Goal: Task Accomplishment & Management: Manage account settings

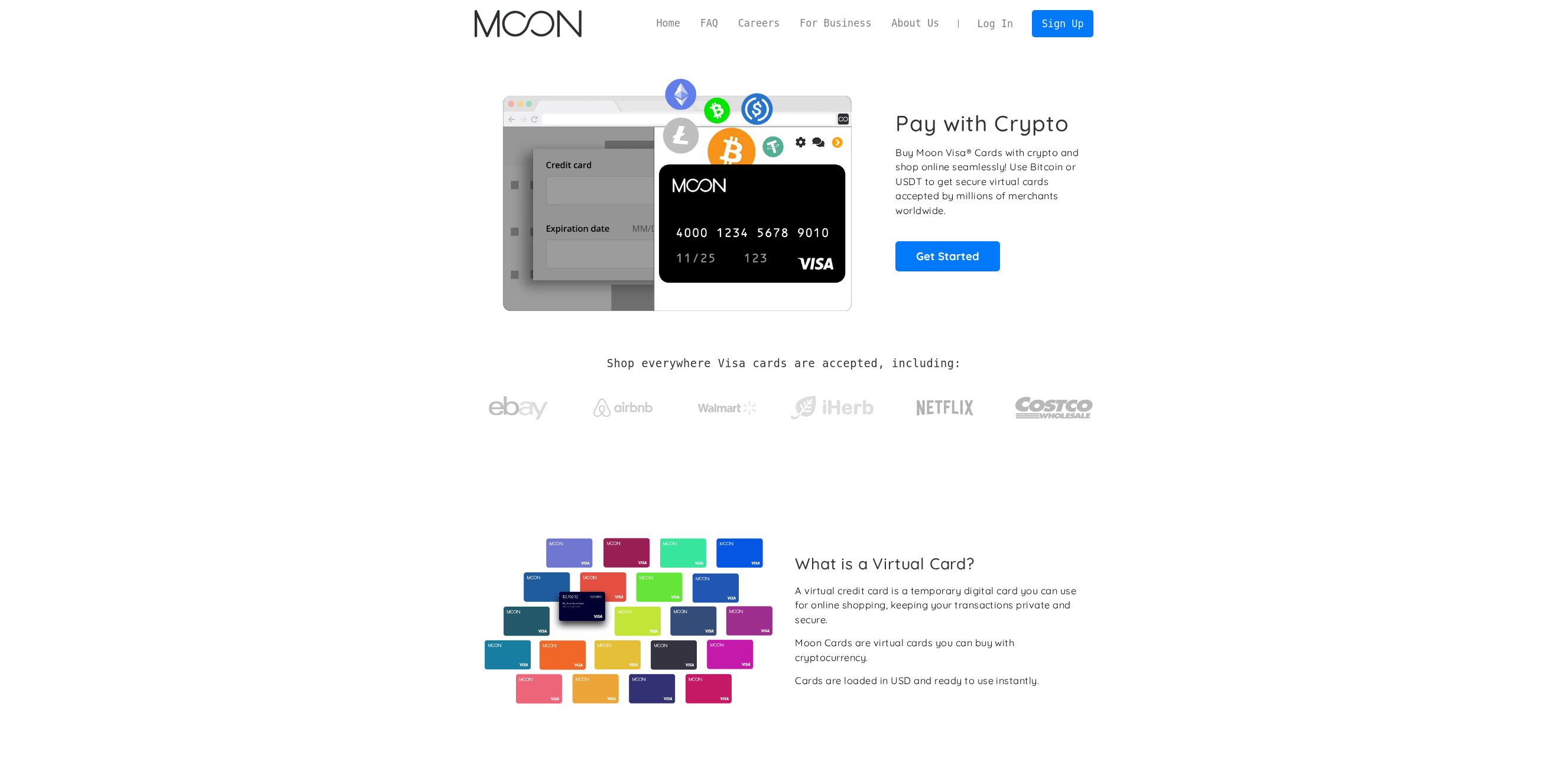
click at [1009, 24] on link "Log In" at bounding box center [995, 24] width 56 height 26
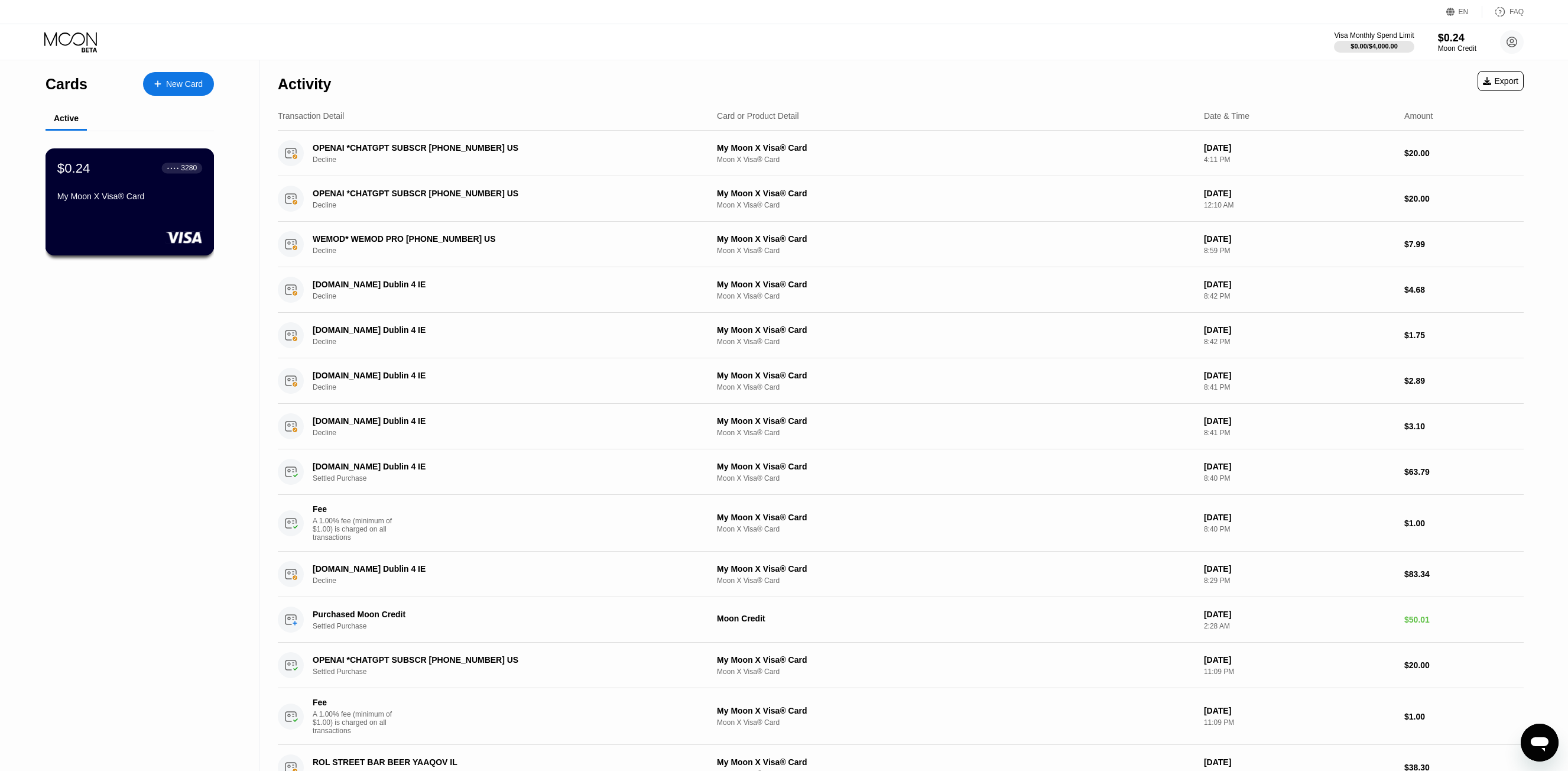
click at [164, 241] on div at bounding box center [130, 237] width 145 height 12
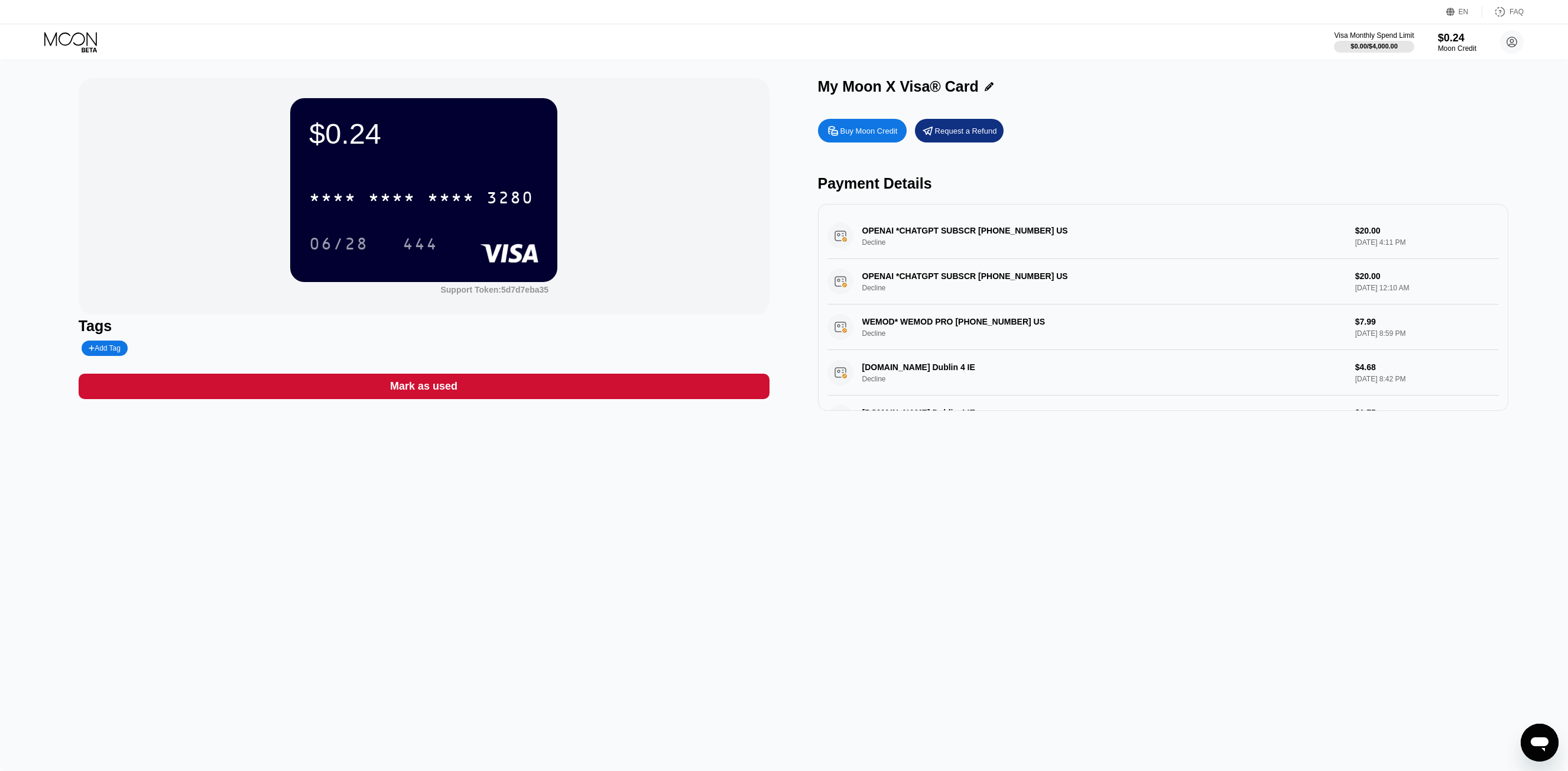
click at [823, 146] on div "Buy Moon Credit Request a Refund Payment Details OPENAI *CHATGPT SUBSCR [PHONE_…" at bounding box center [1164, 261] width 691 height 298
click at [848, 136] on div "Buy Moon Credit" at bounding box center [869, 131] width 58 height 10
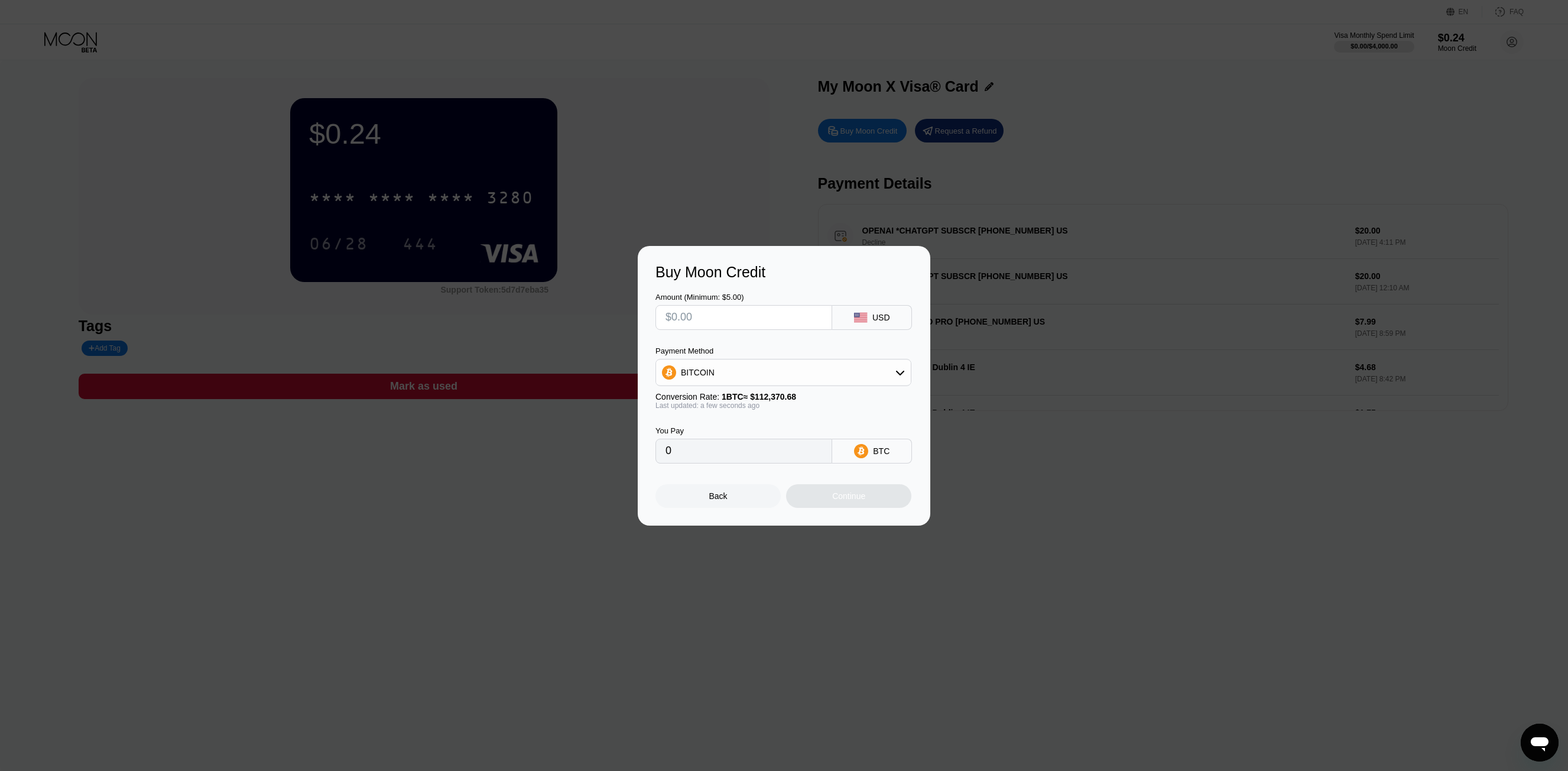
click at [717, 311] on input "text" at bounding box center [744, 317] width 157 height 24
type input "$3"
type input "0.00002670"
type input "$30"
type input "0.00026698"
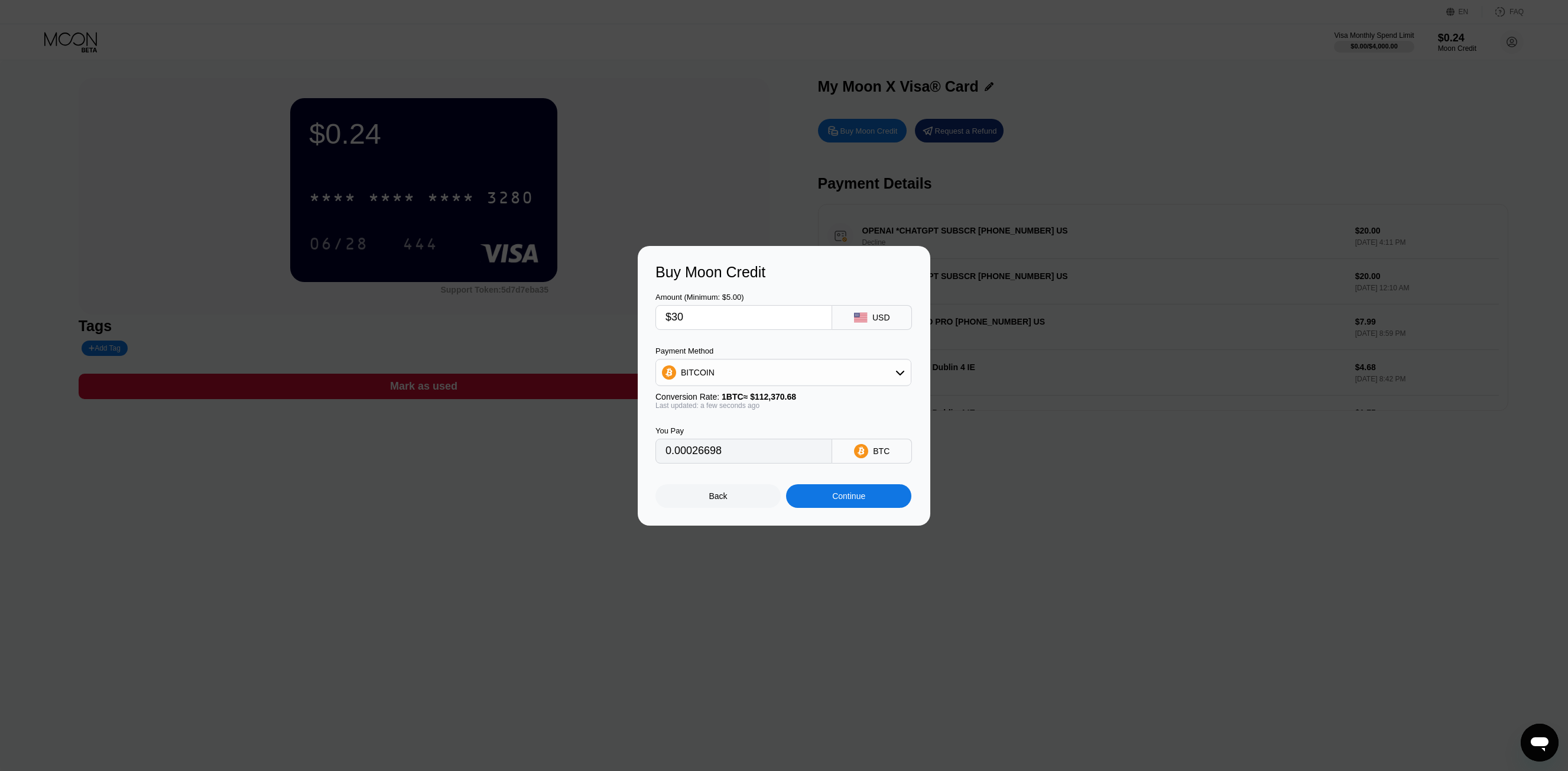
type input "$30"
click at [843, 501] on div "Continue" at bounding box center [849, 496] width 33 height 10
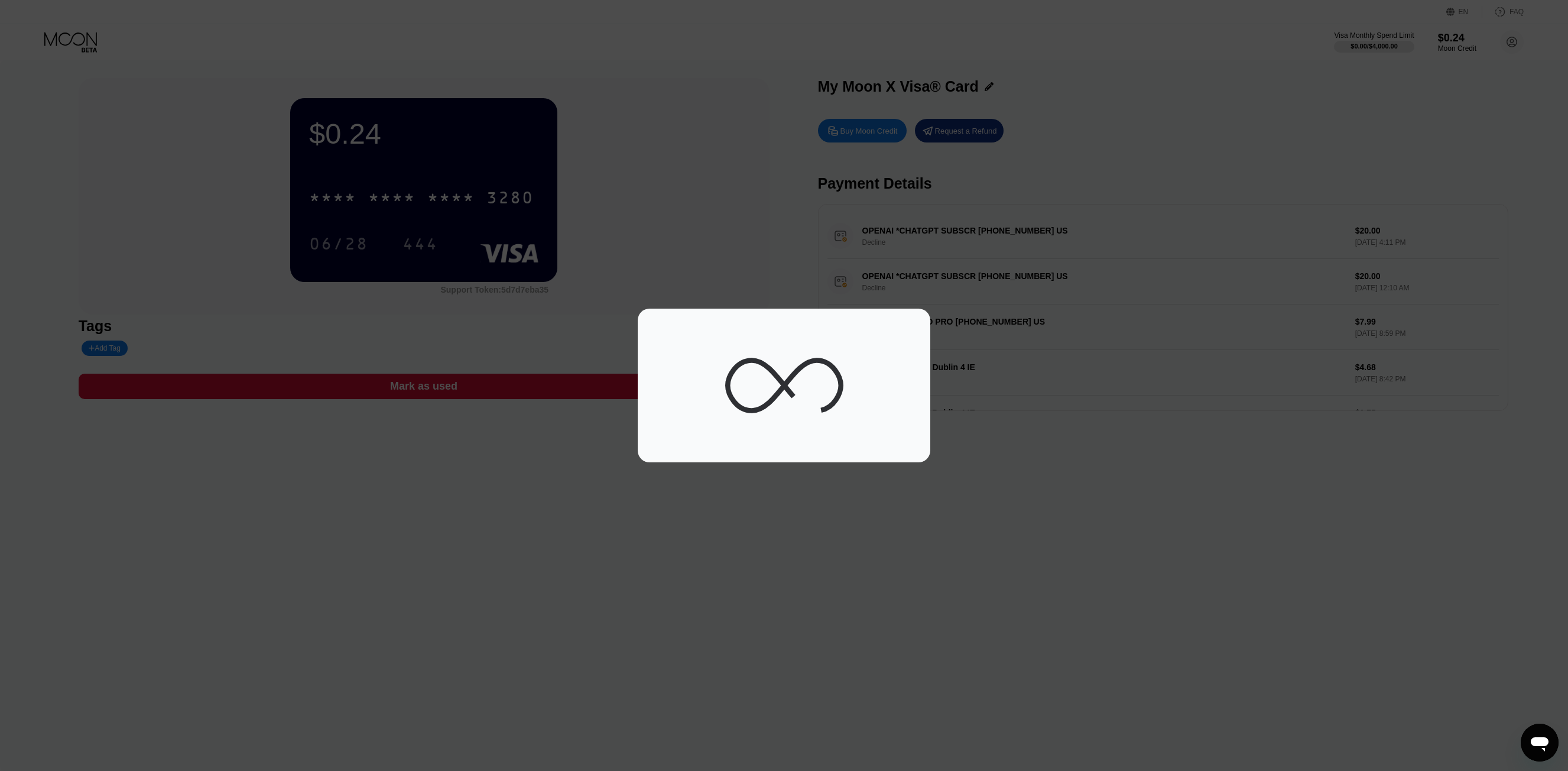
click at [1234, 614] on div at bounding box center [788, 386] width 1577 height 771
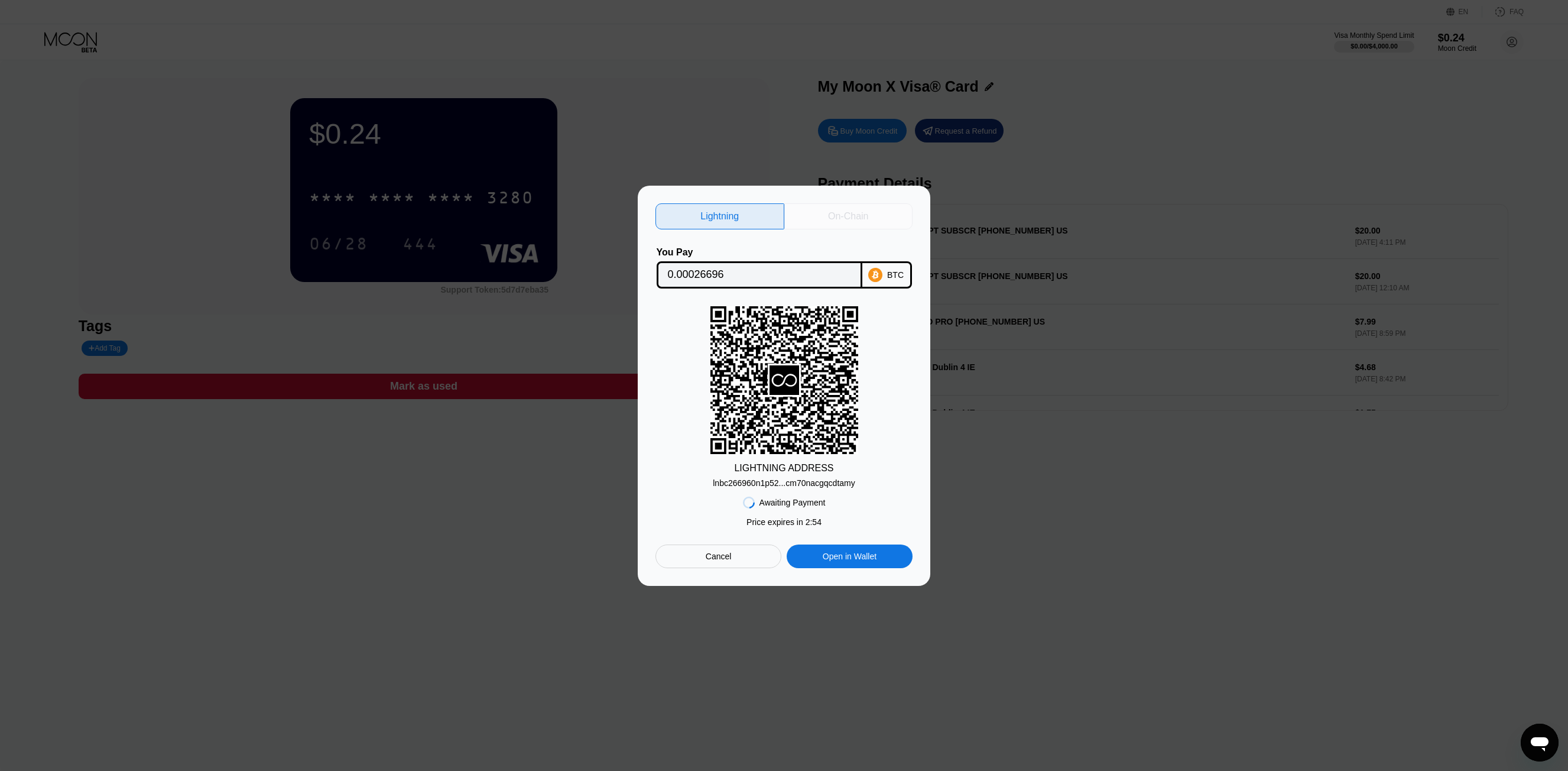
click at [862, 214] on div "On-Chain" at bounding box center [848, 216] width 40 height 12
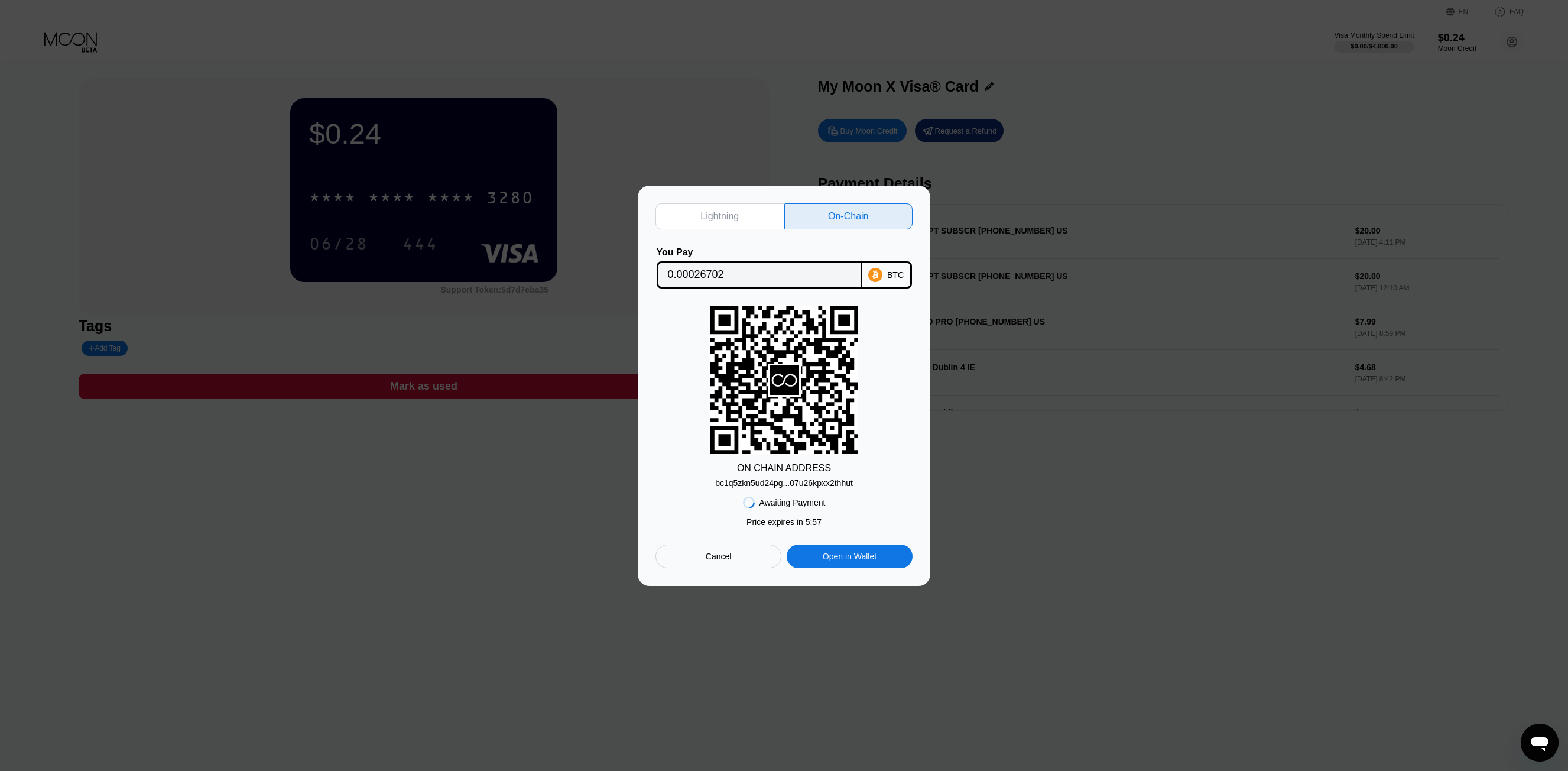
click at [751, 206] on div "Lightning" at bounding box center [720, 216] width 129 height 26
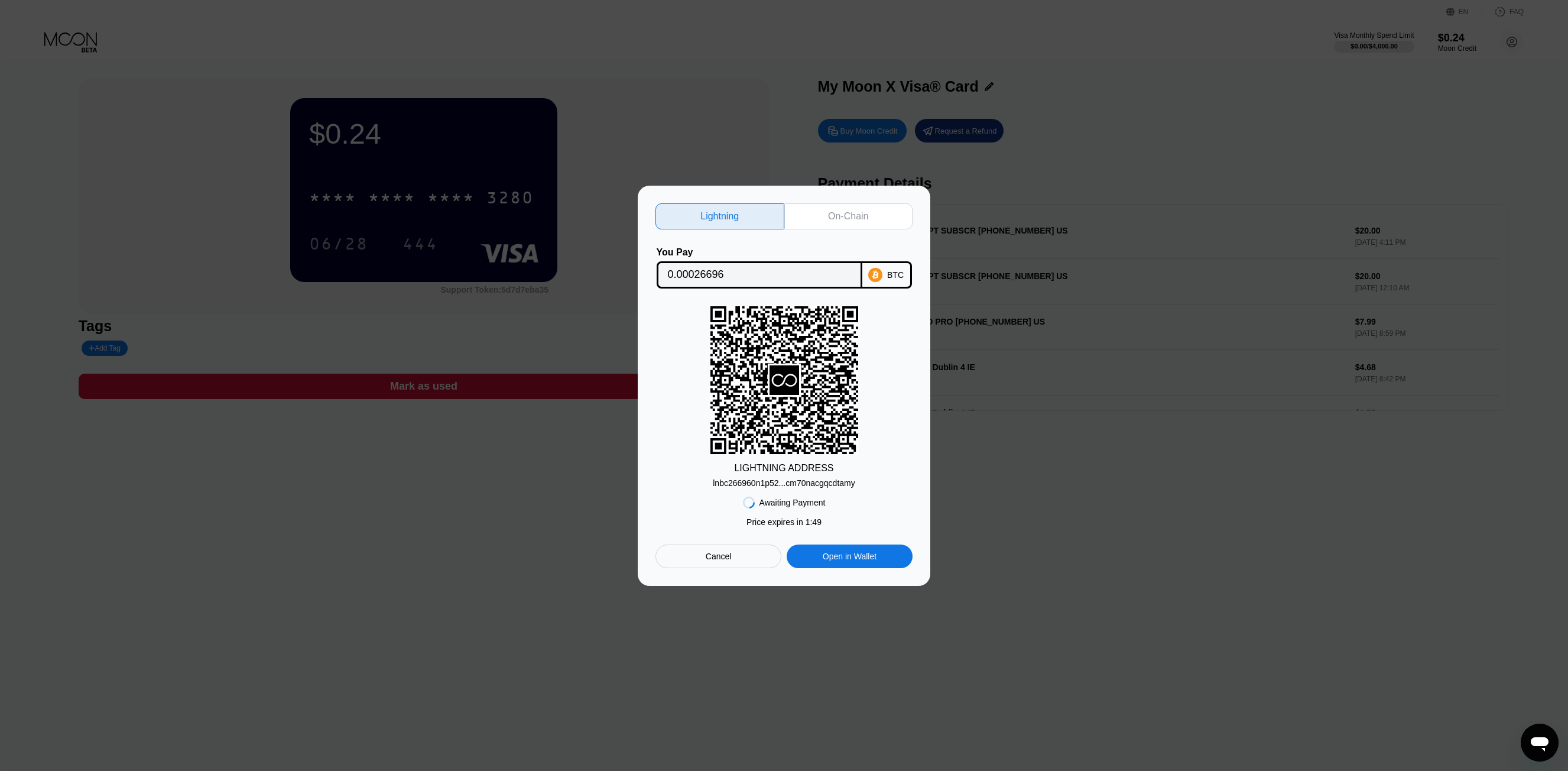
click at [858, 216] on div "On-Chain" at bounding box center [848, 216] width 40 height 12
type input "0.00026702"
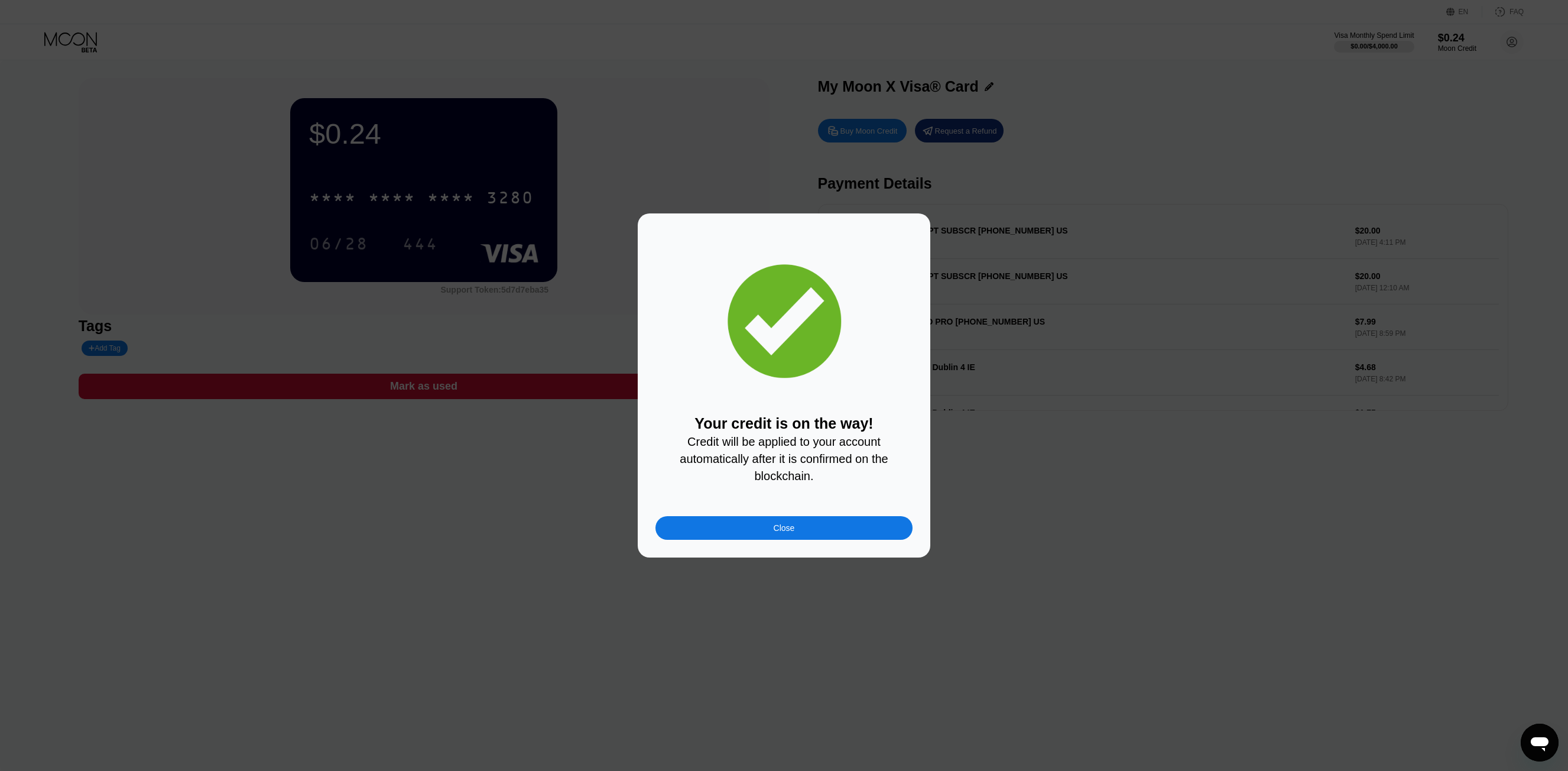
click at [850, 532] on div "Close" at bounding box center [784, 528] width 257 height 24
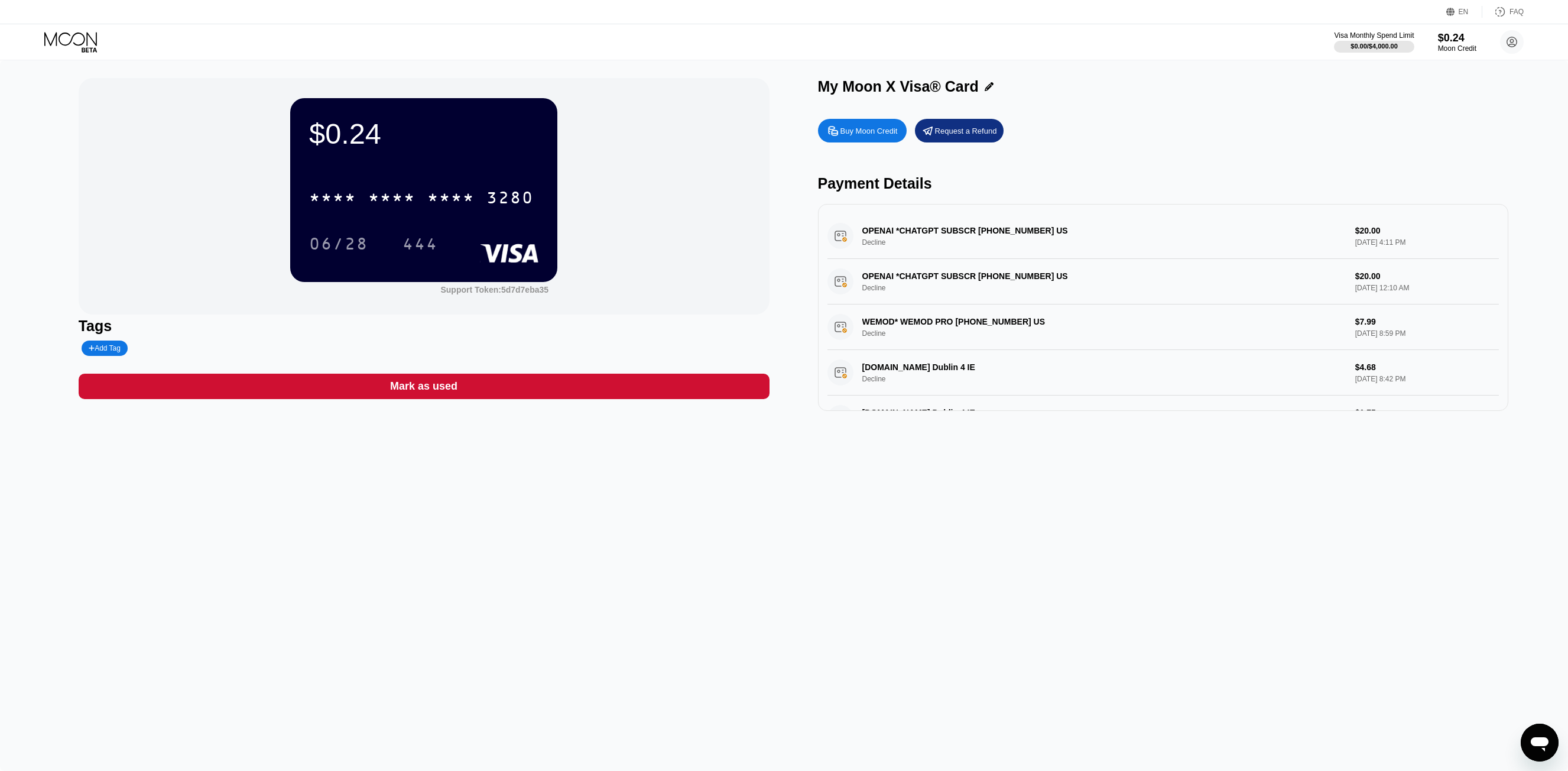
click at [933, 533] on div "$0.24 * * * * * * * * * * * * 3280 06/28 444 Support Token: 5d7d7eba35 Tags Add…" at bounding box center [784, 415] width 1568 height 711
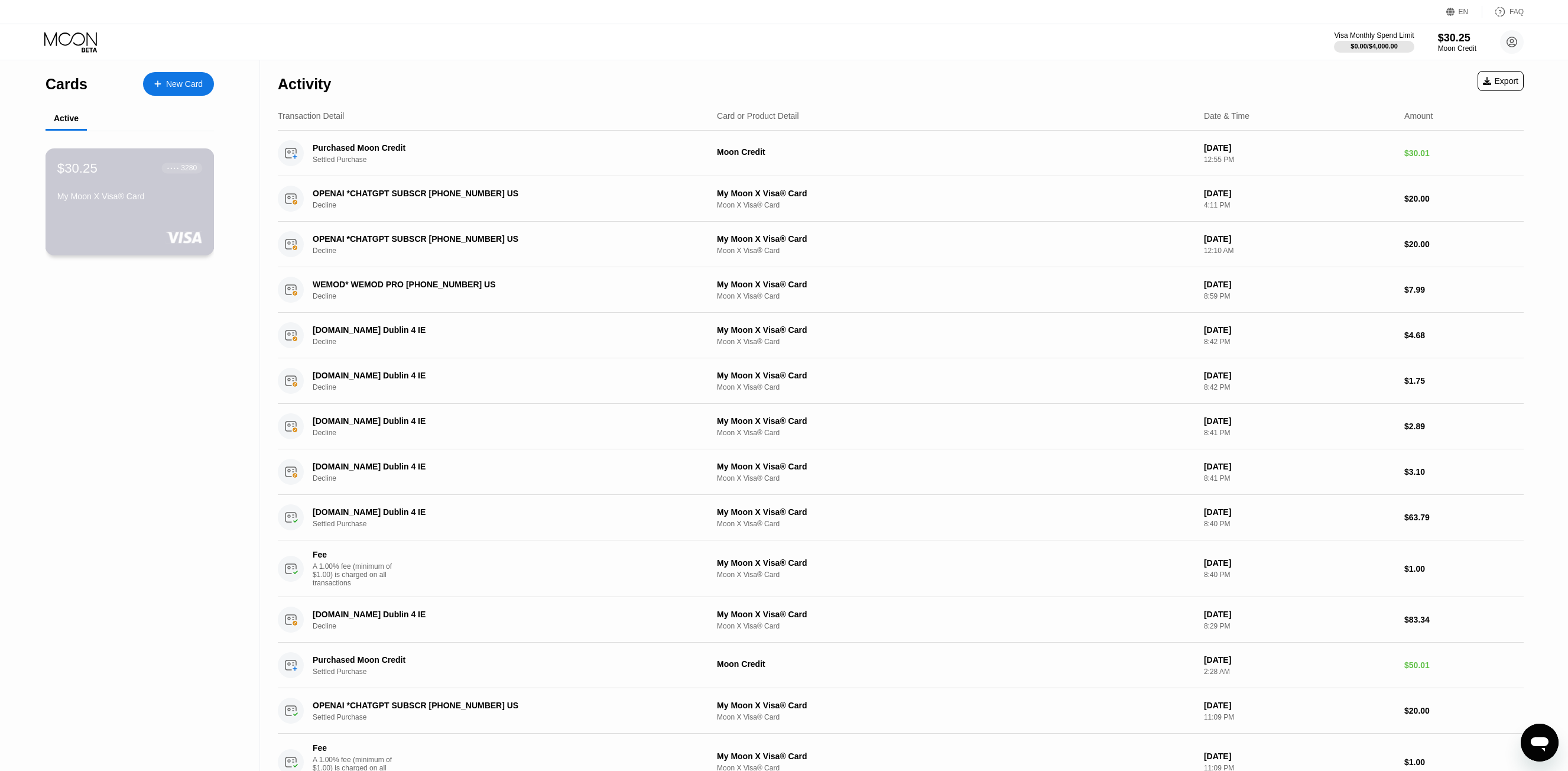
click at [191, 229] on div "$30.25 ● ● ● ● 3280 My Moon X Visa® Card" at bounding box center [130, 202] width 169 height 107
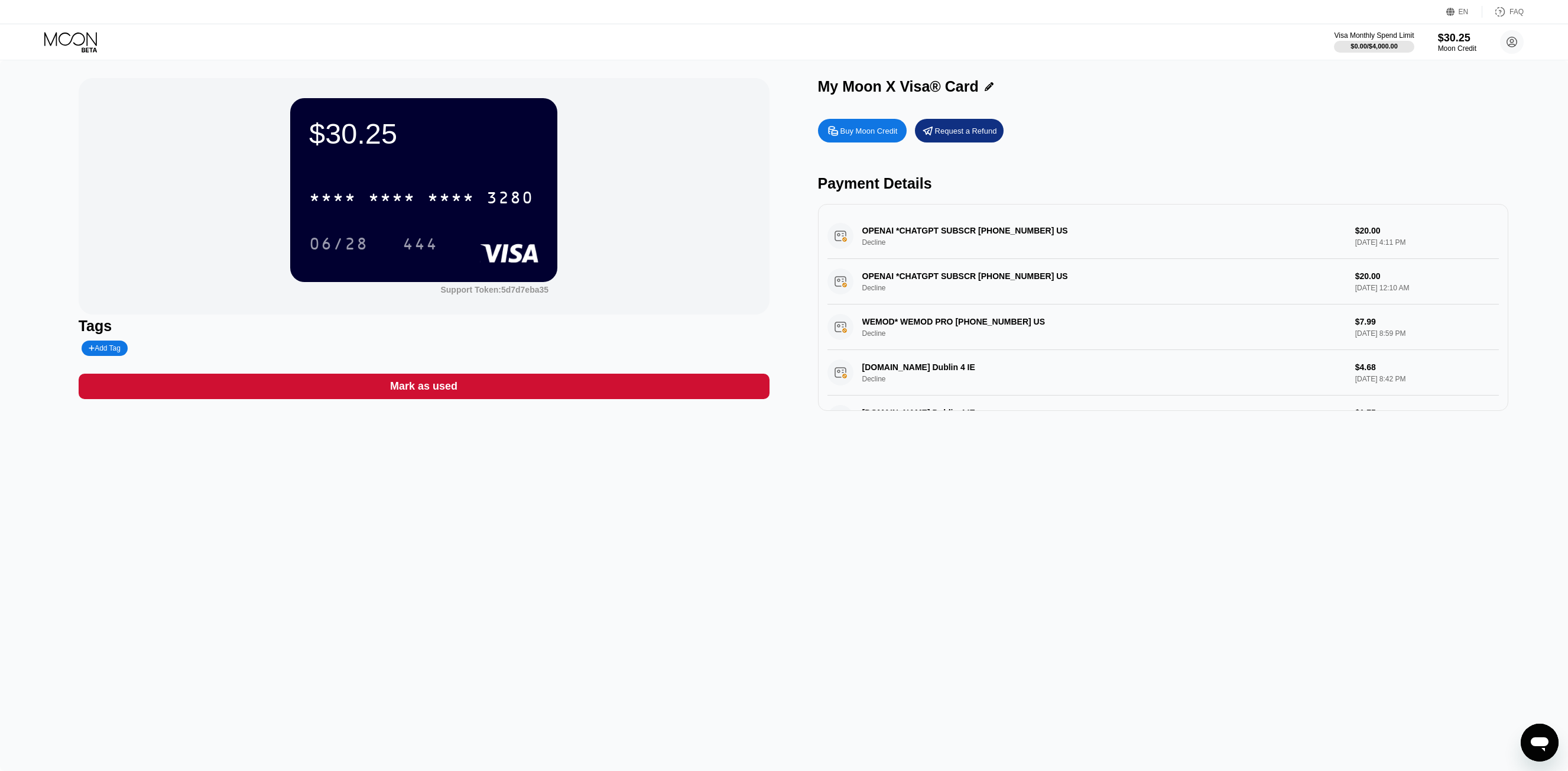
click at [506, 177] on div "* * * * * * * * * * * * 3280" at bounding box center [423, 193] width 229 height 40
click at [508, 197] on div "3280" at bounding box center [510, 199] width 48 height 19
click at [430, 200] on div "2385" at bounding box center [451, 199] width 48 height 19
click at [330, 244] on div "06/28" at bounding box center [339, 245] width 59 height 19
click at [416, 249] on div "444" at bounding box center [420, 245] width 35 height 19
